Goal: Use online tool/utility: Use online tool/utility

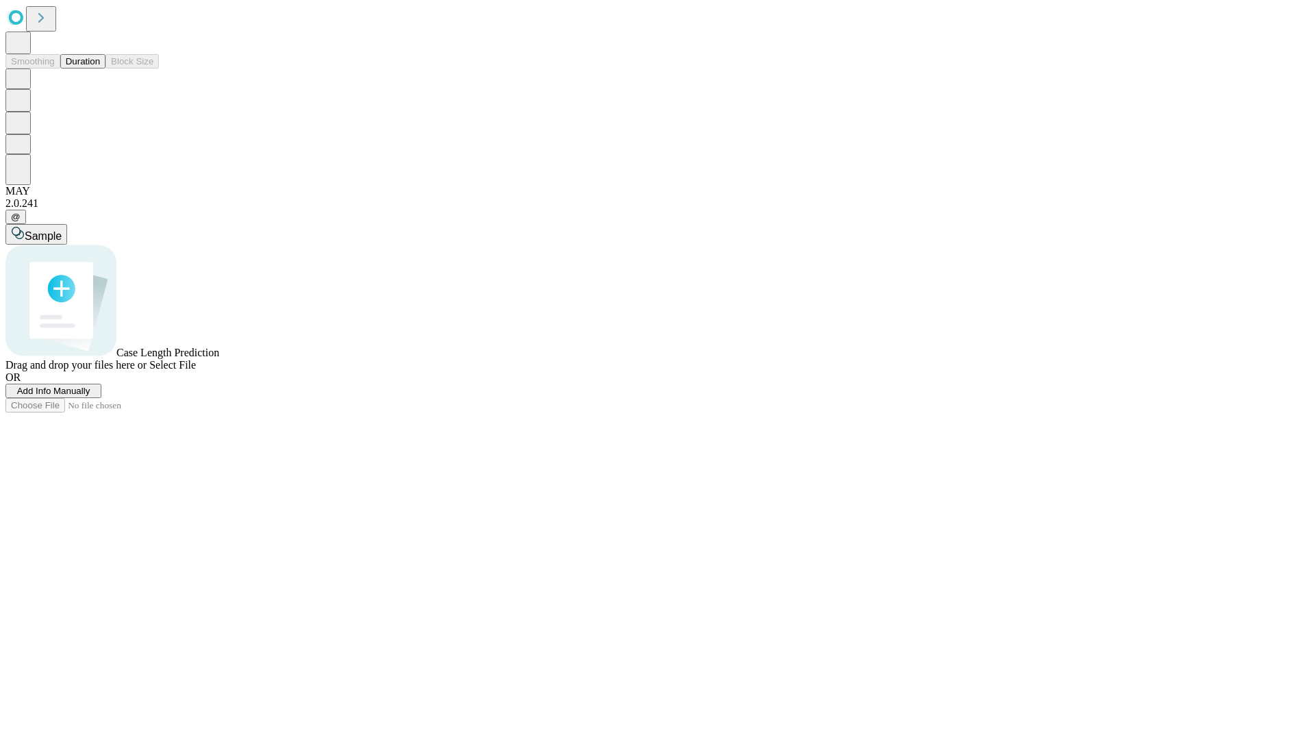
click at [100, 68] on button "Duration" at bounding box center [82, 61] width 45 height 14
click at [62, 230] on span "Sample" at bounding box center [43, 236] width 37 height 12
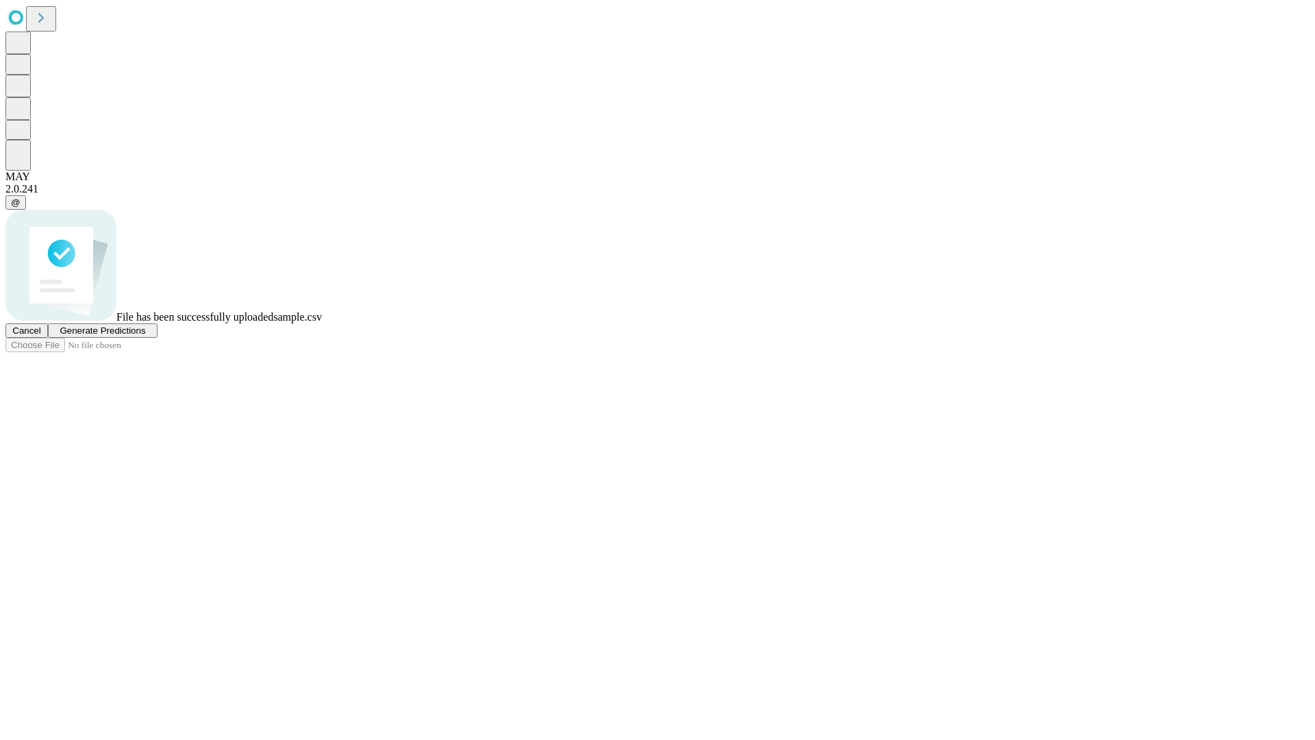
click at [145, 336] on span "Generate Predictions" at bounding box center [103, 330] width 86 height 10
